Goal: Transaction & Acquisition: Download file/media

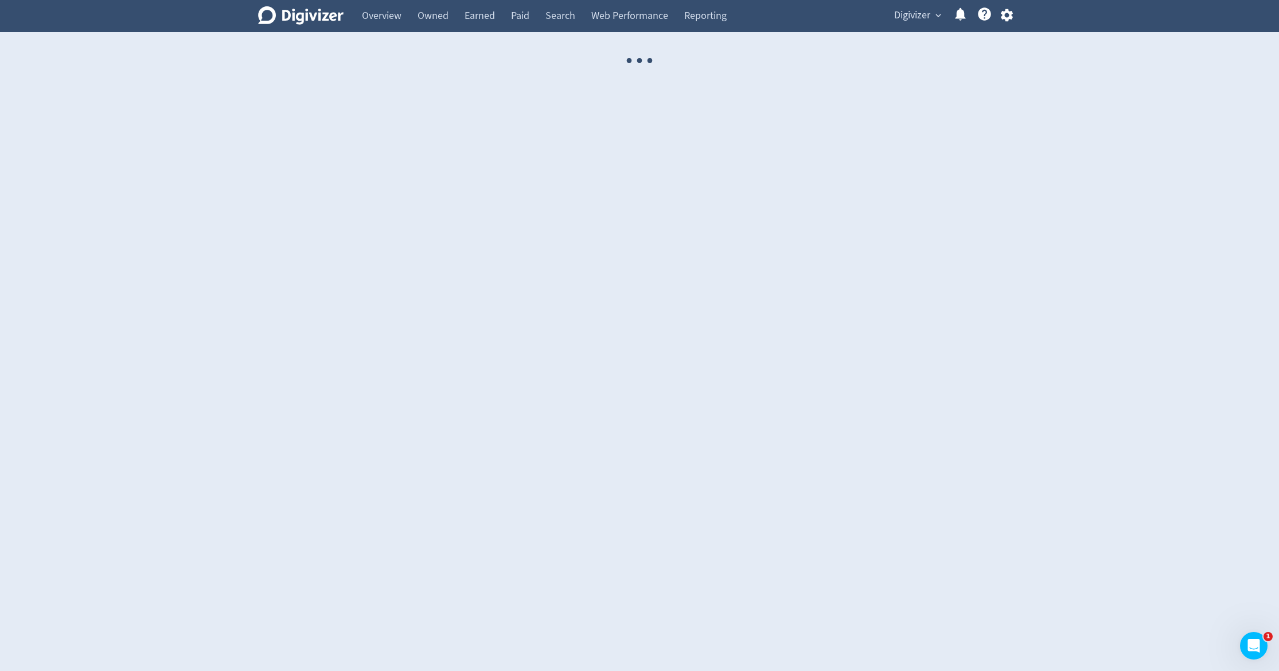
select select "USER"
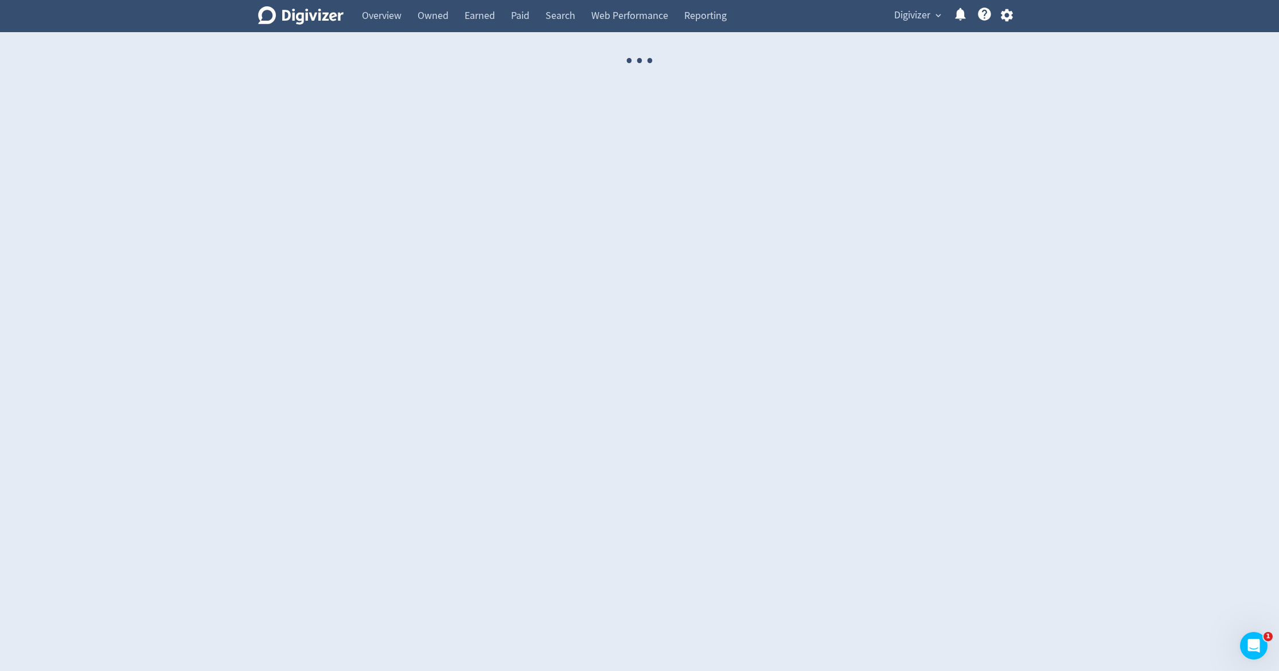
select select "USER"
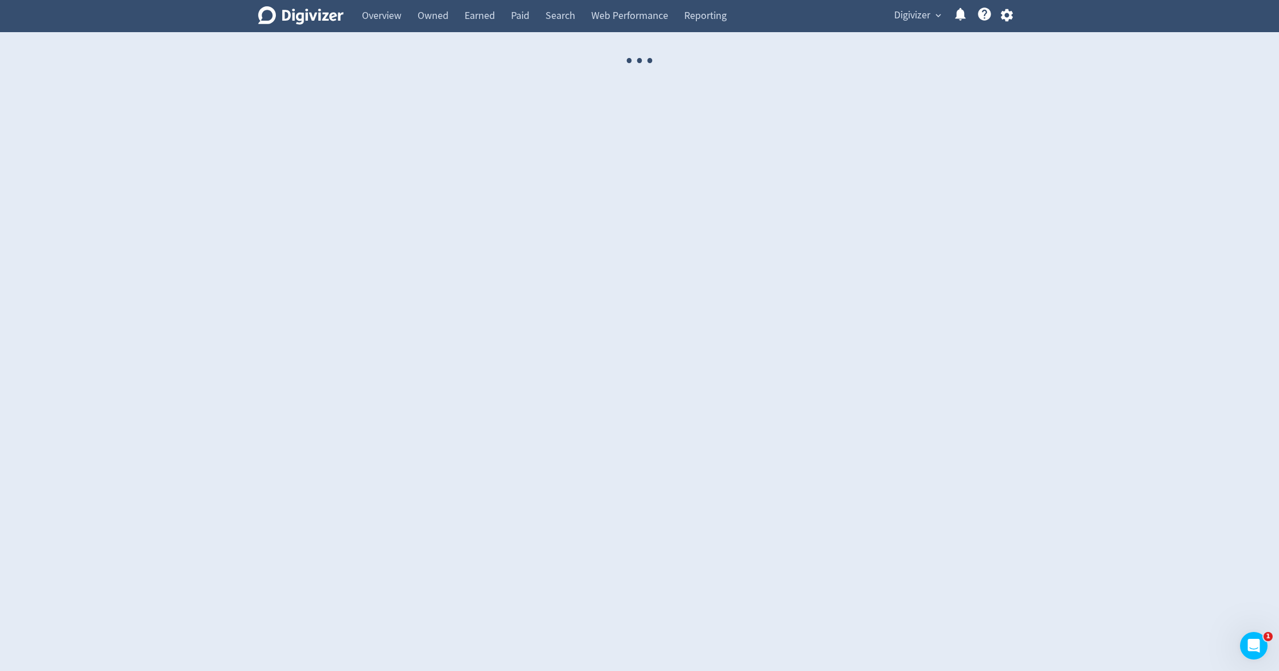
select select "USER"
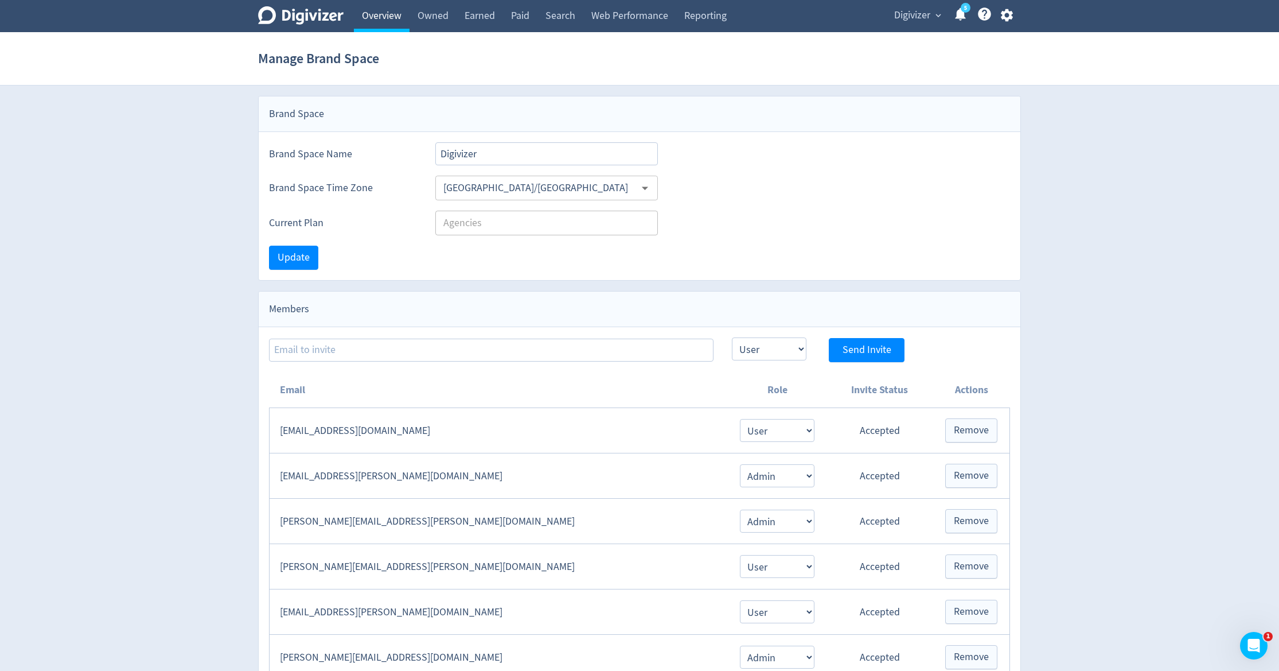
click at [398, 17] on link "Overview" at bounding box center [382, 16] width 56 height 32
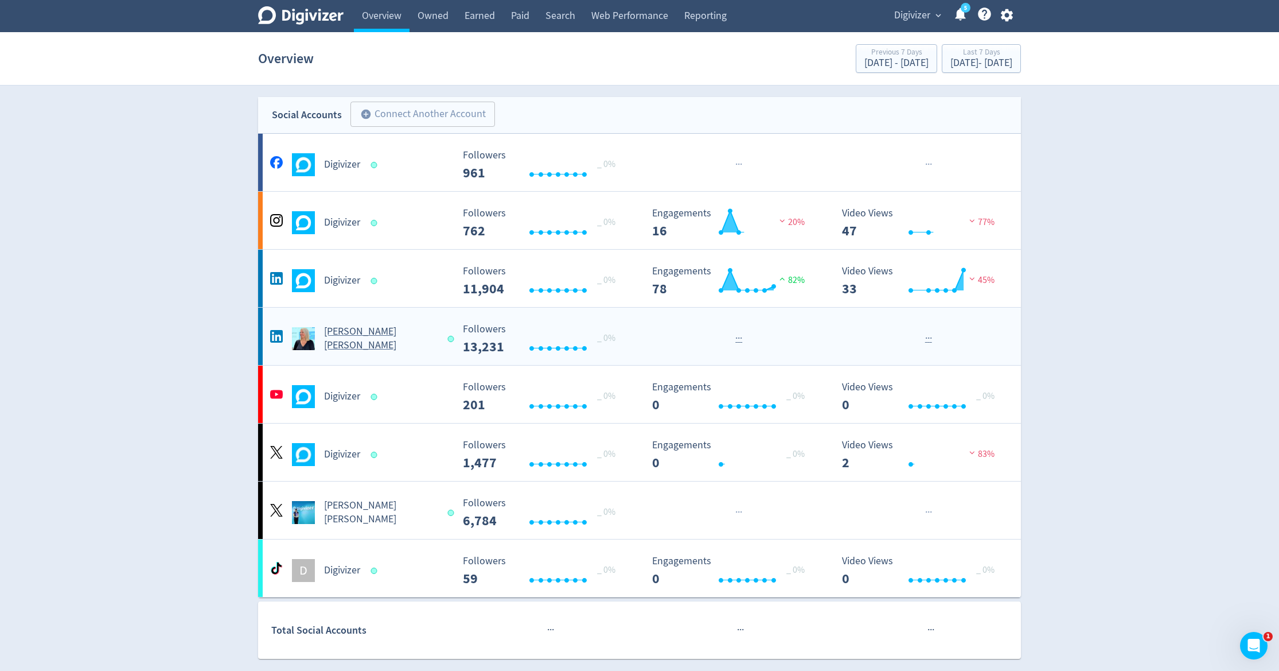
click at [374, 329] on div "[PERSON_NAME] [PERSON_NAME]" at bounding box center [359, 339] width 185 height 28
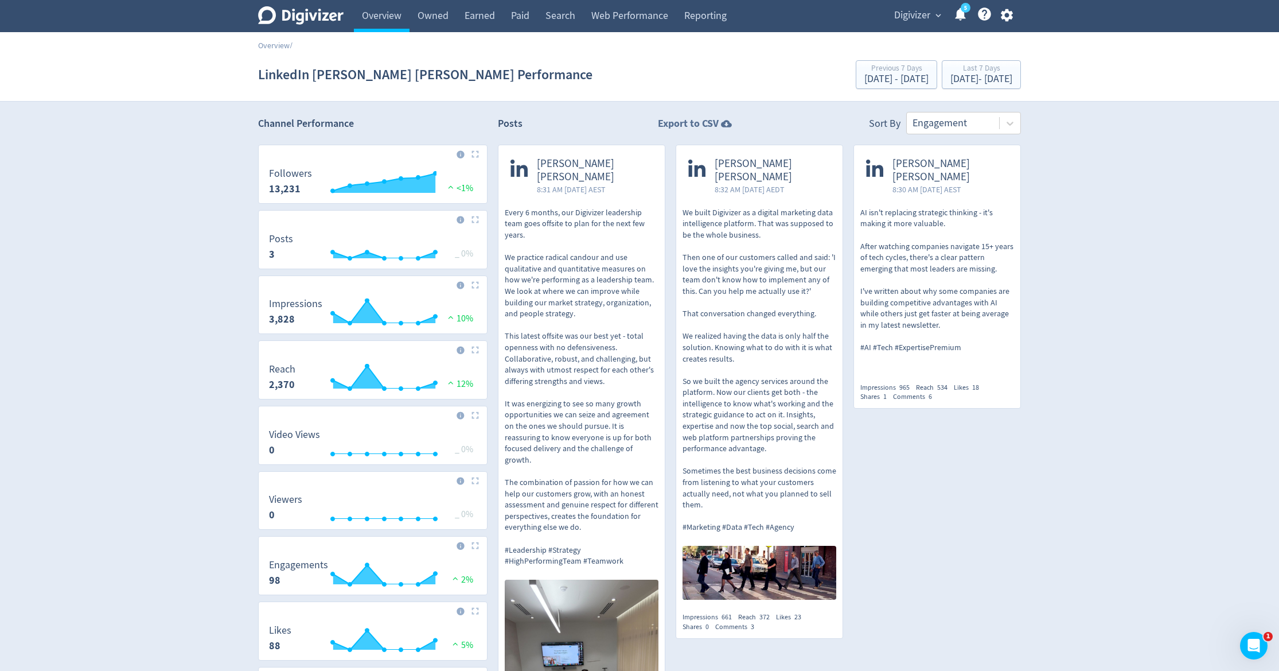
click at [674, 122] on strong "Export to CSV" at bounding box center [688, 123] width 61 height 14
click at [371, 20] on link "Overview" at bounding box center [382, 16] width 56 height 32
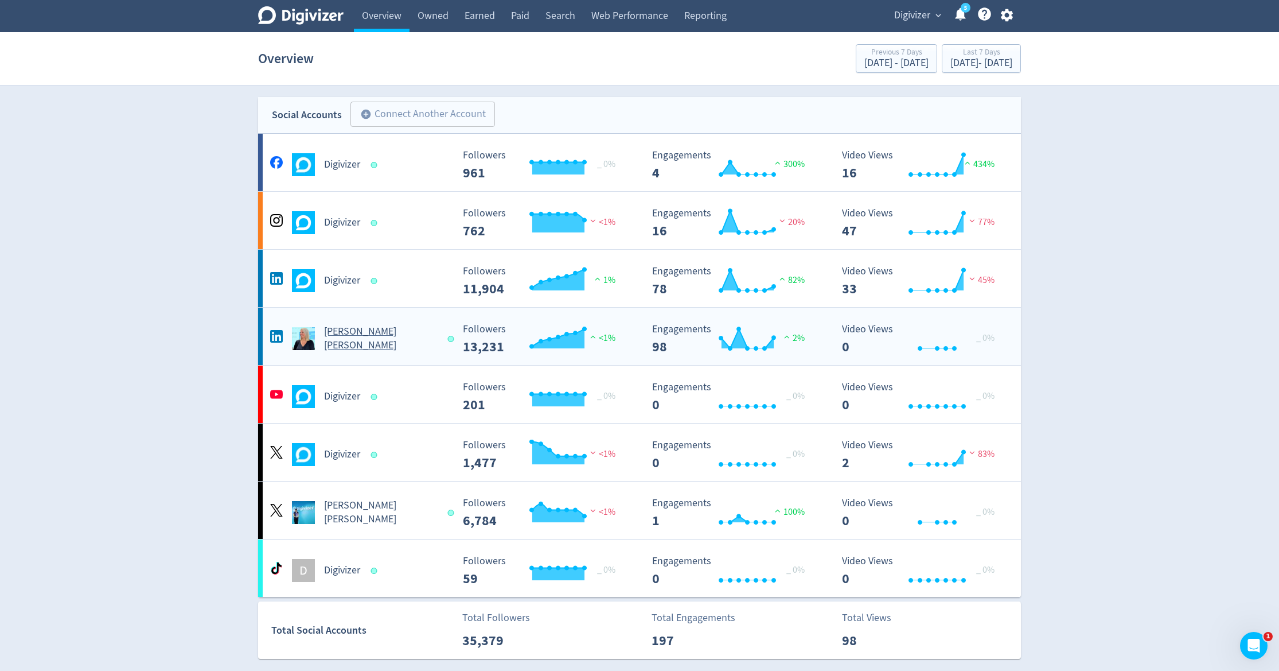
click at [335, 331] on h5 "[PERSON_NAME] [PERSON_NAME]" at bounding box center [380, 339] width 113 height 28
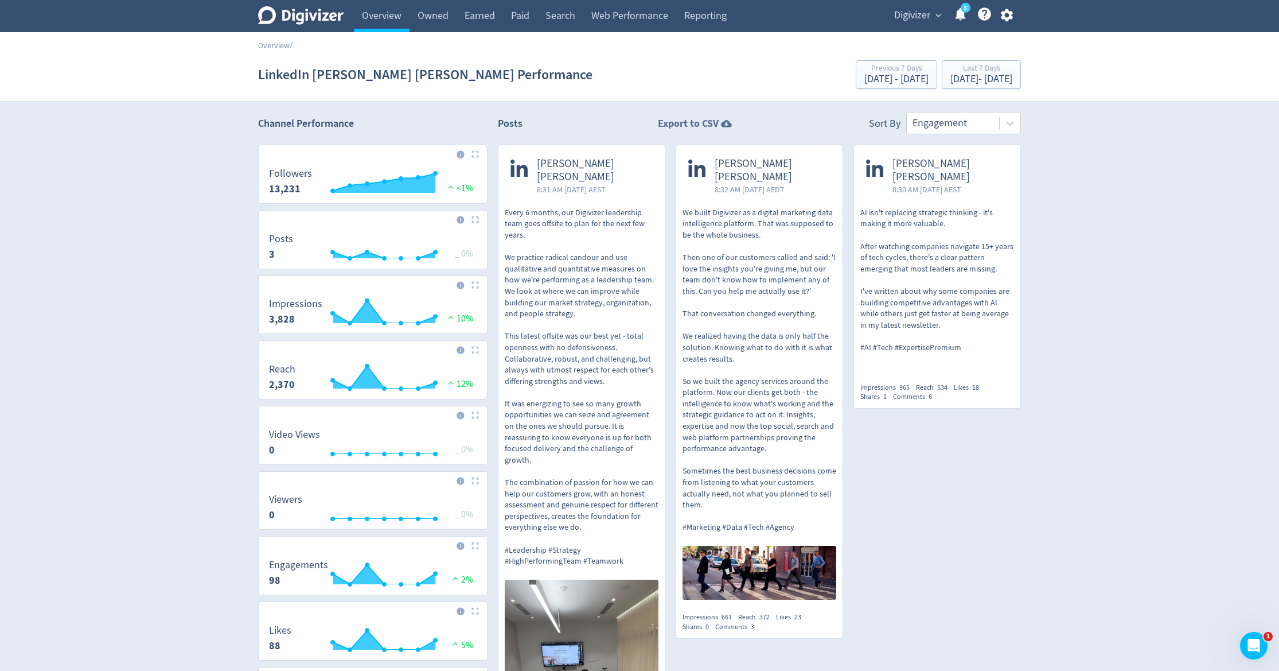
click at [710, 124] on strong "Export to CSV" at bounding box center [688, 123] width 61 height 14
click at [922, 14] on span "Digivizer" at bounding box center [912, 15] width 36 height 18
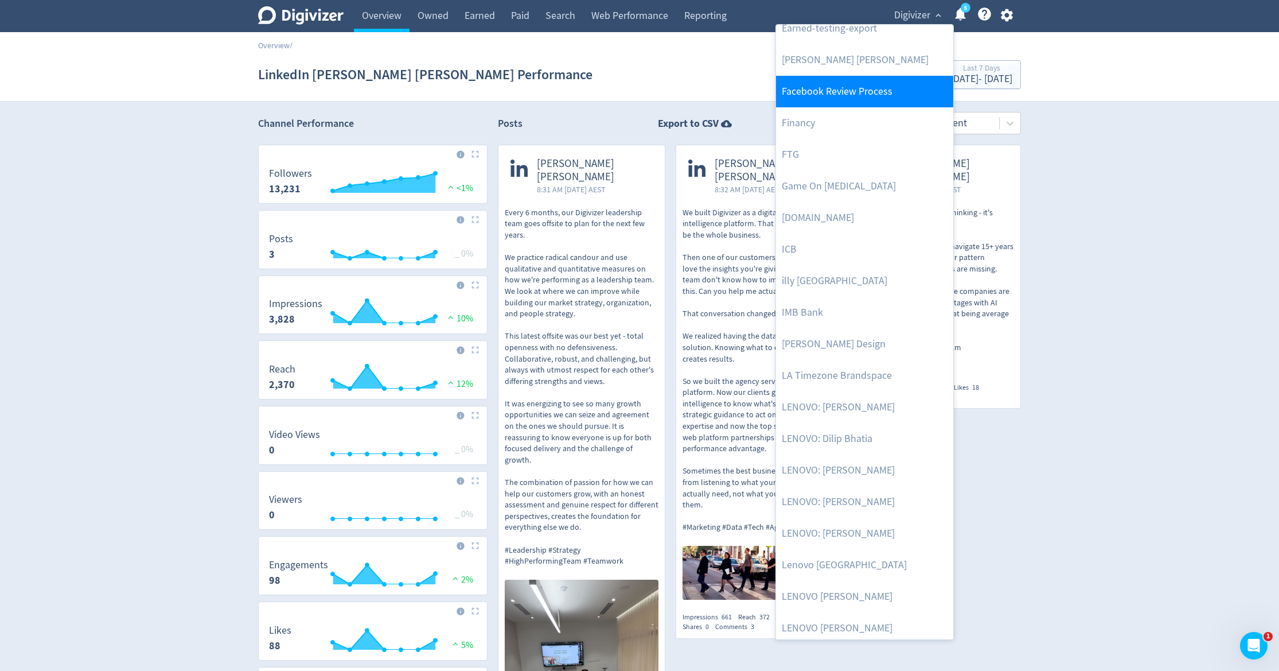
scroll to position [364, 0]
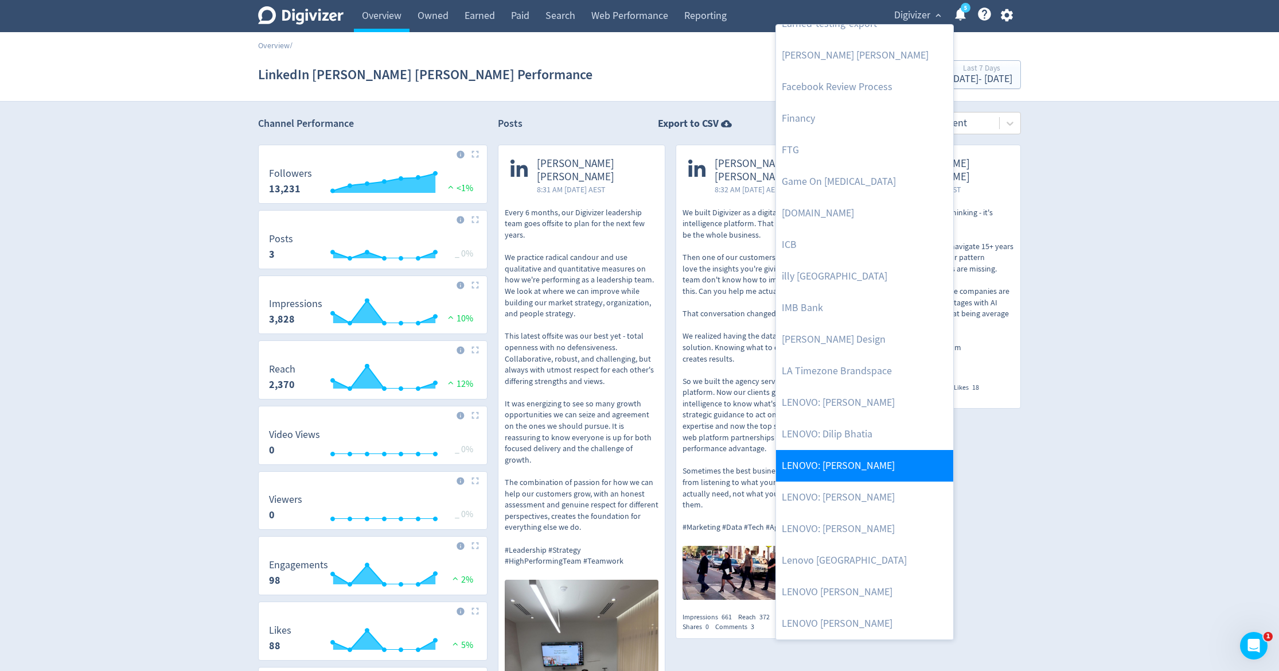
click at [861, 467] on link "LENOVO: [PERSON_NAME]" at bounding box center [864, 466] width 177 height 32
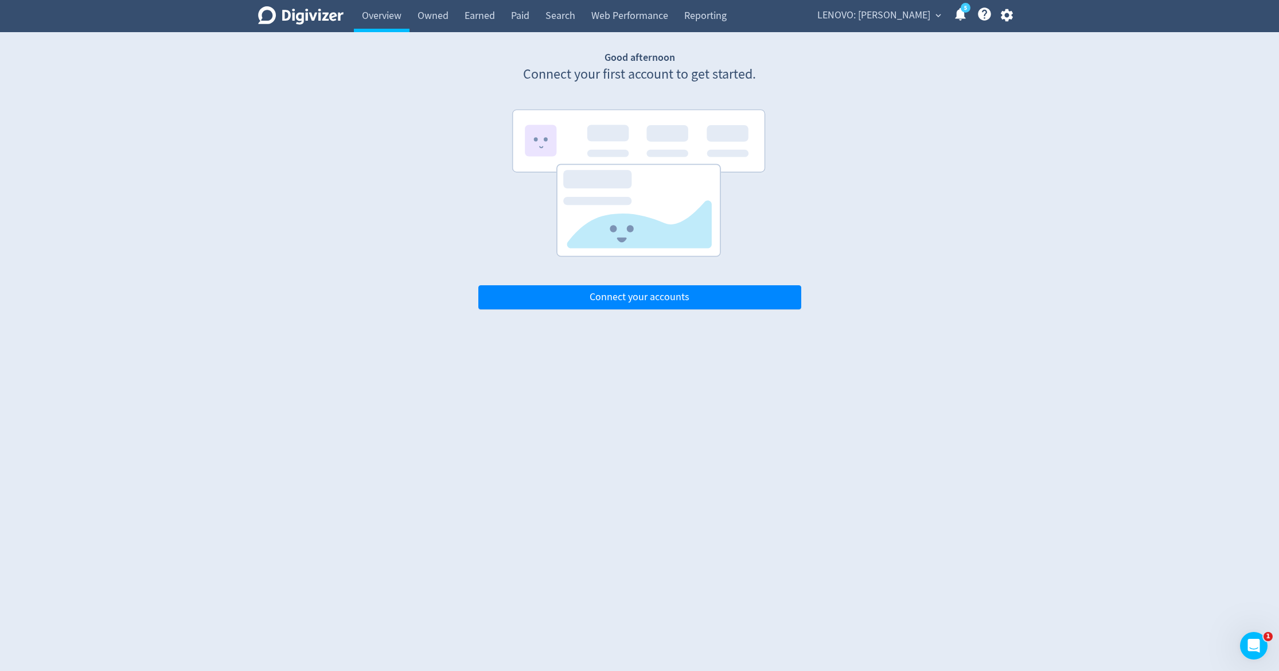
click at [920, 14] on span "LENOVO: [PERSON_NAME]" at bounding box center [874, 15] width 113 height 18
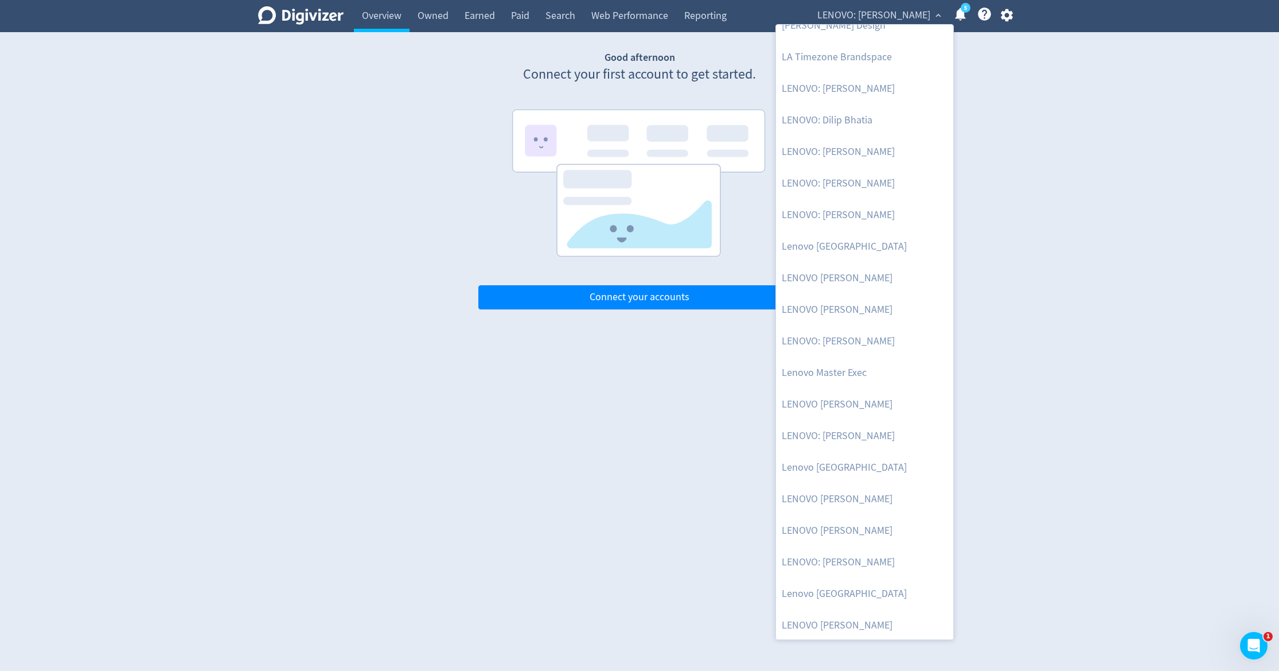
scroll to position [822, 0]
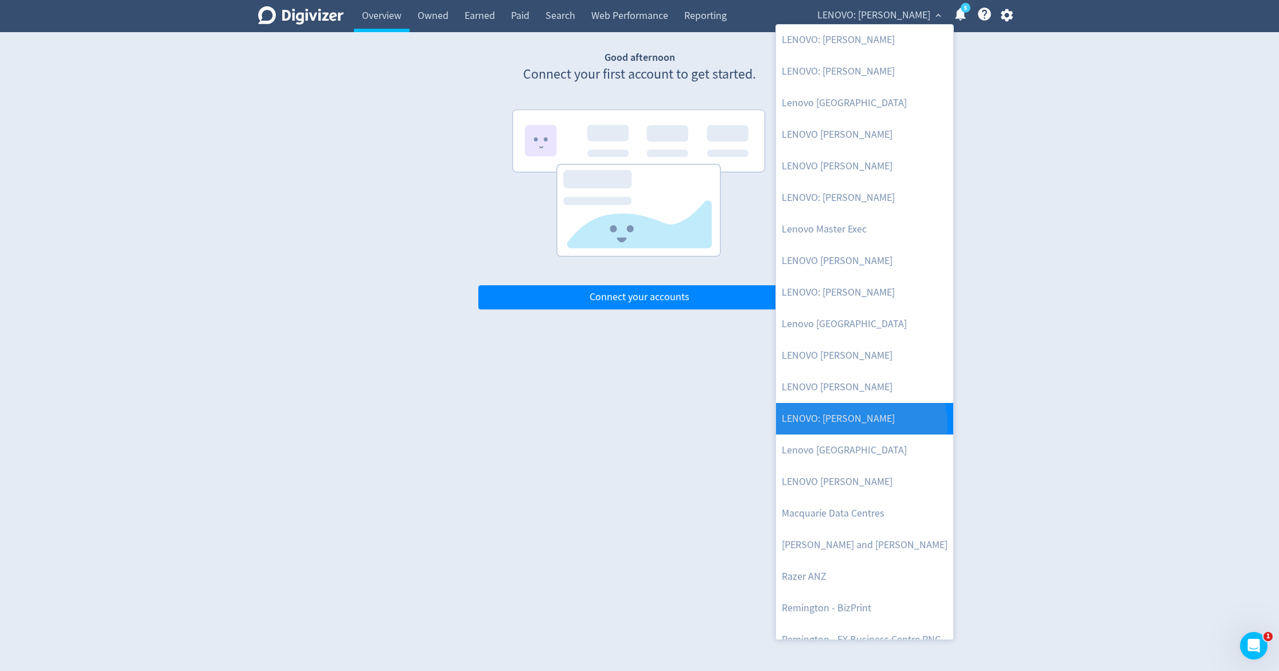
click at [854, 423] on link "LENOVO: [PERSON_NAME]" at bounding box center [864, 419] width 177 height 32
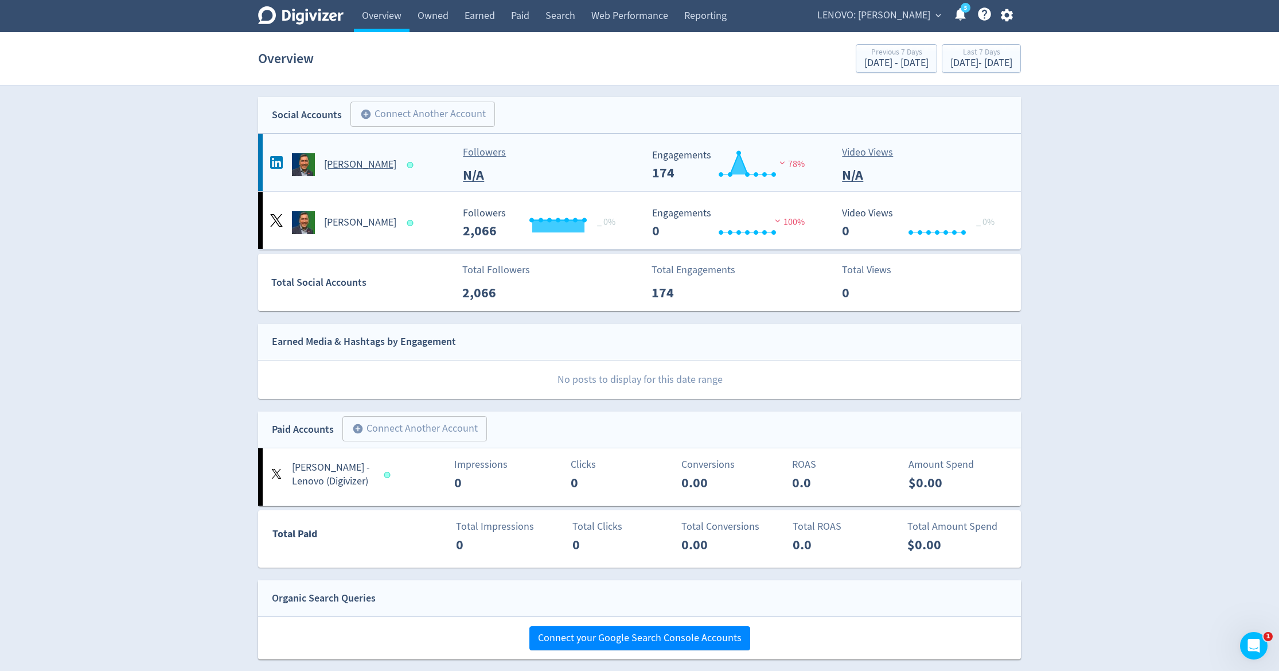
click at [423, 188] on Bhatia-platform2 "Sumir Bhatia Followers N/A Created with Highcharts 10.3.3 Engagements 174 78% V…" at bounding box center [639, 162] width 763 height 57
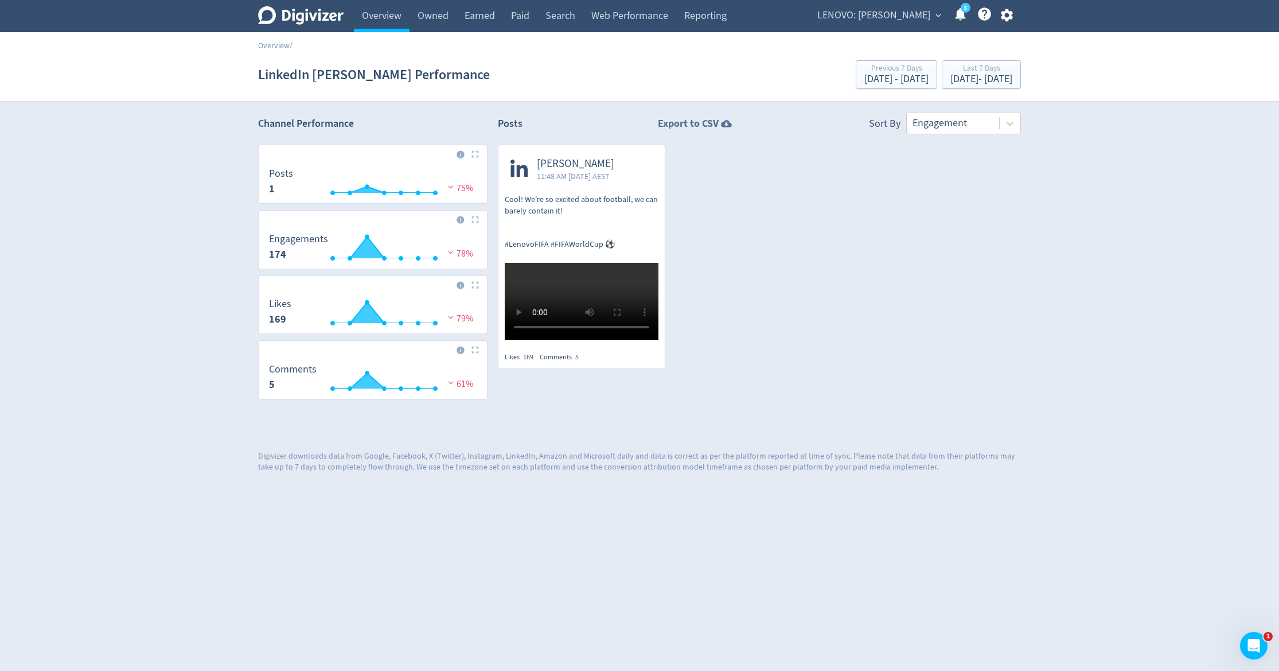
click at [702, 119] on strong "Export to CSV" at bounding box center [688, 123] width 61 height 14
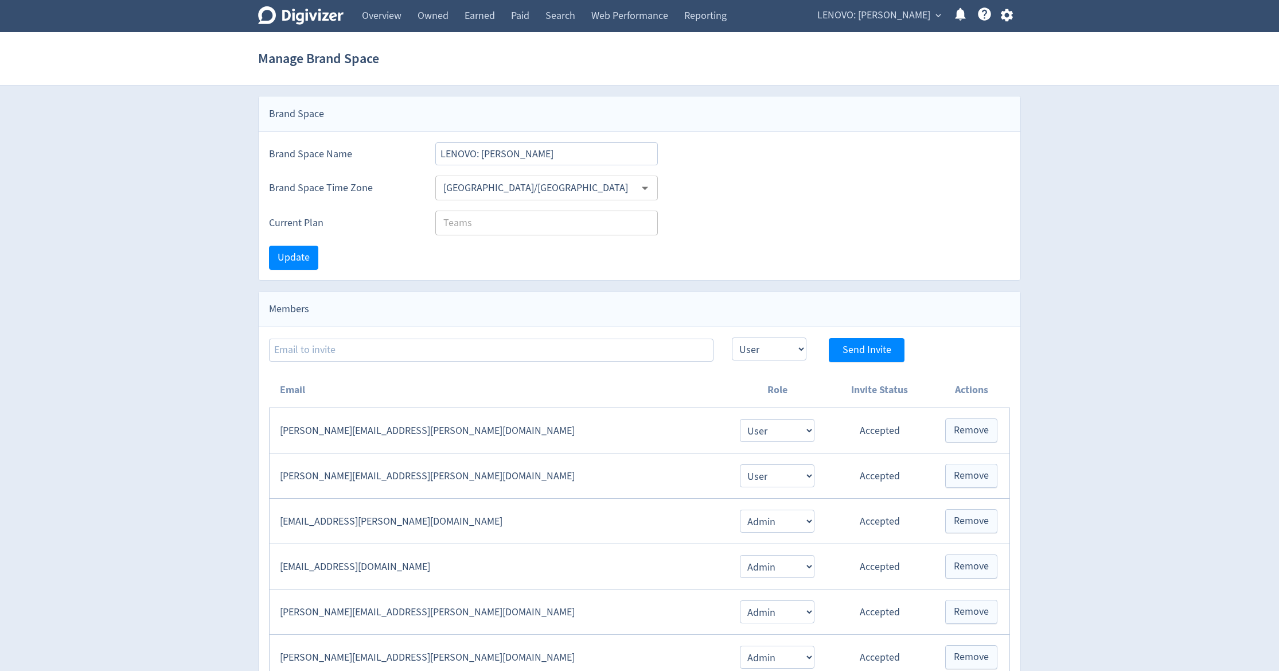
select select "USER"
click at [390, 8] on link "Overview" at bounding box center [382, 16] width 56 height 32
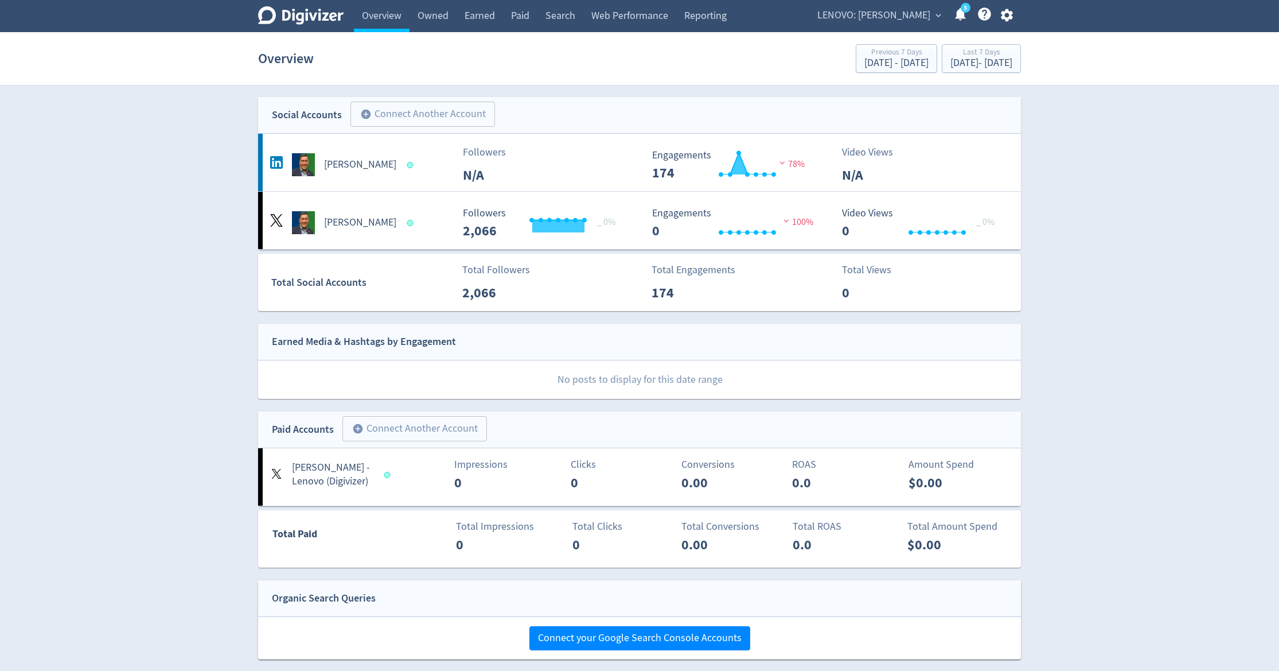
click at [861, 18] on span "LENOVO: [PERSON_NAME]" at bounding box center [874, 15] width 113 height 18
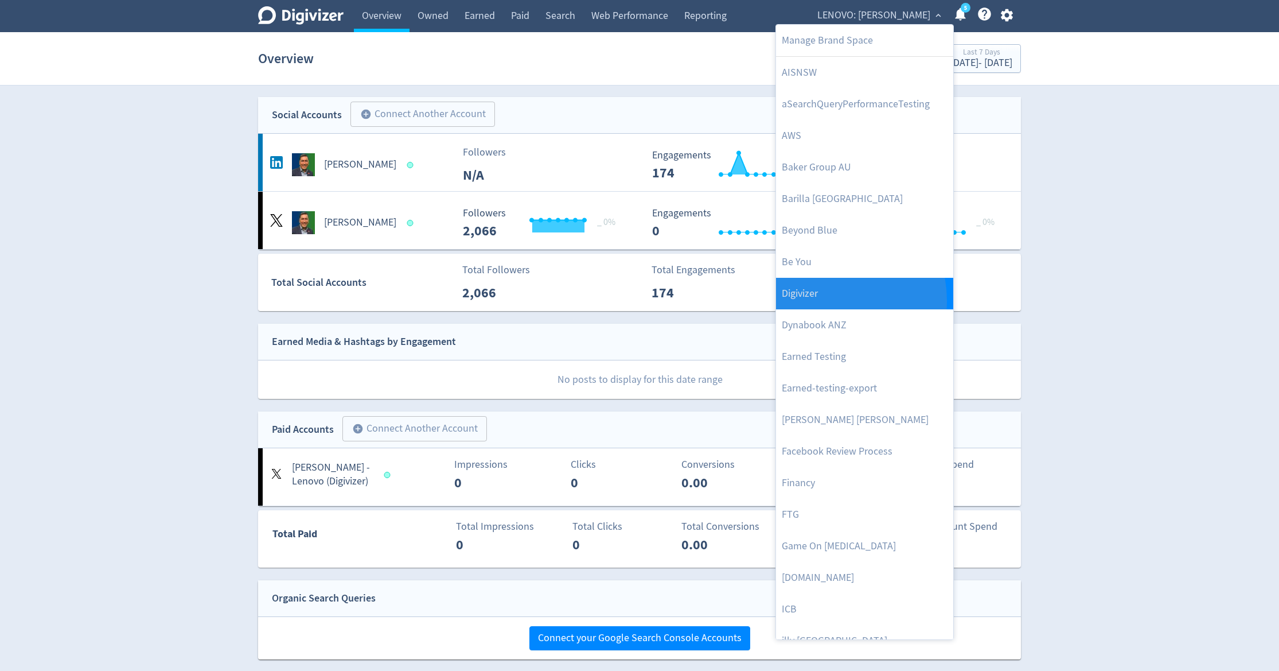
click at [818, 300] on link "Digivizer" at bounding box center [864, 294] width 177 height 32
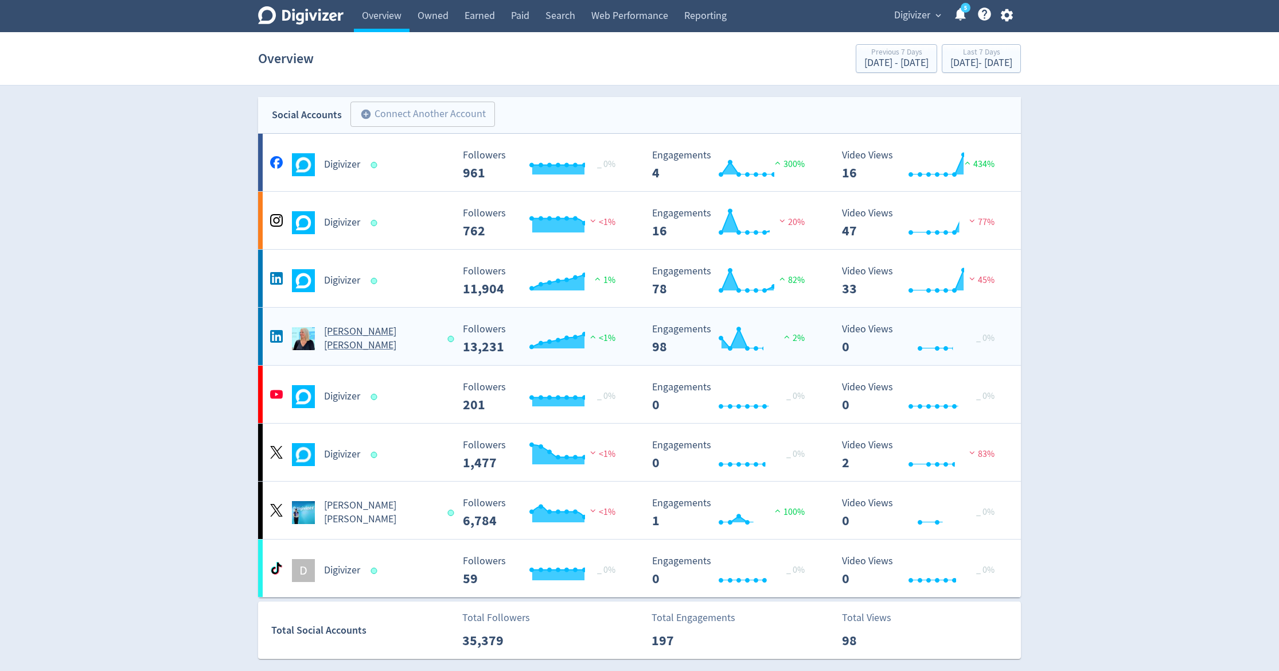
click at [347, 329] on div "[PERSON_NAME] [PERSON_NAME]" at bounding box center [359, 339] width 185 height 28
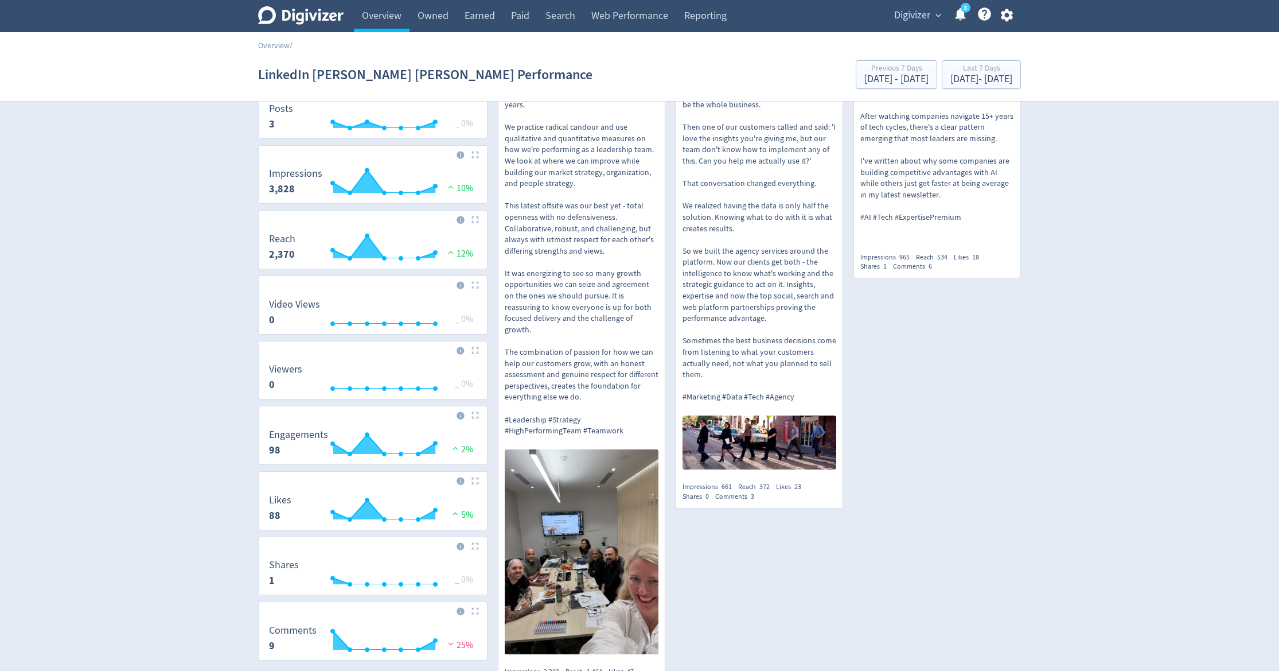
scroll to position [155, 0]
